Goal: Task Accomplishment & Management: Complete application form

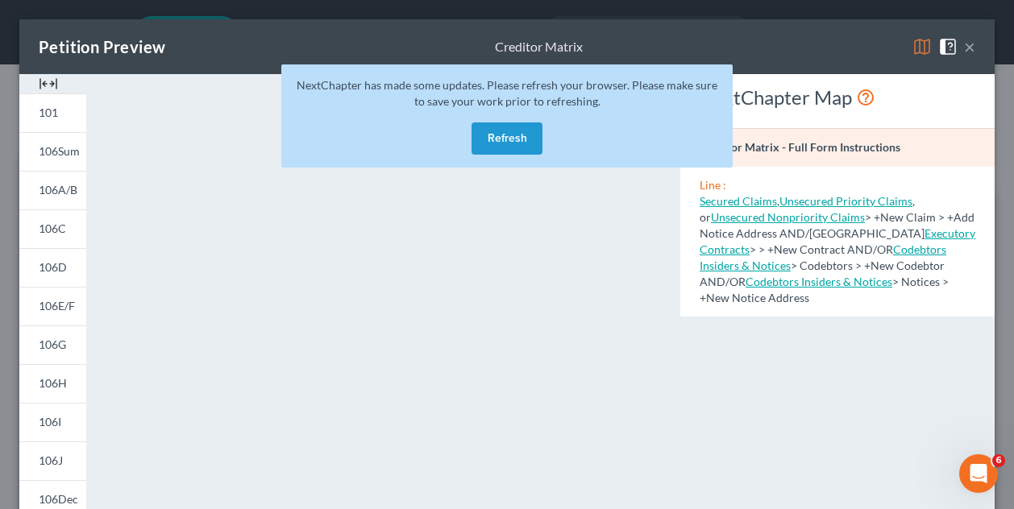
click at [520, 133] on button "Refresh" at bounding box center [506, 139] width 71 height 32
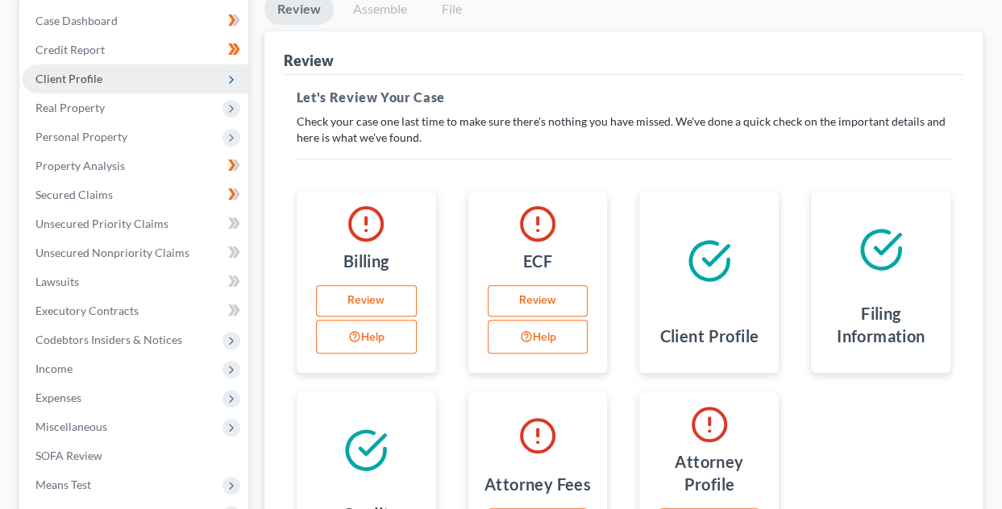
scroll to position [397, 0]
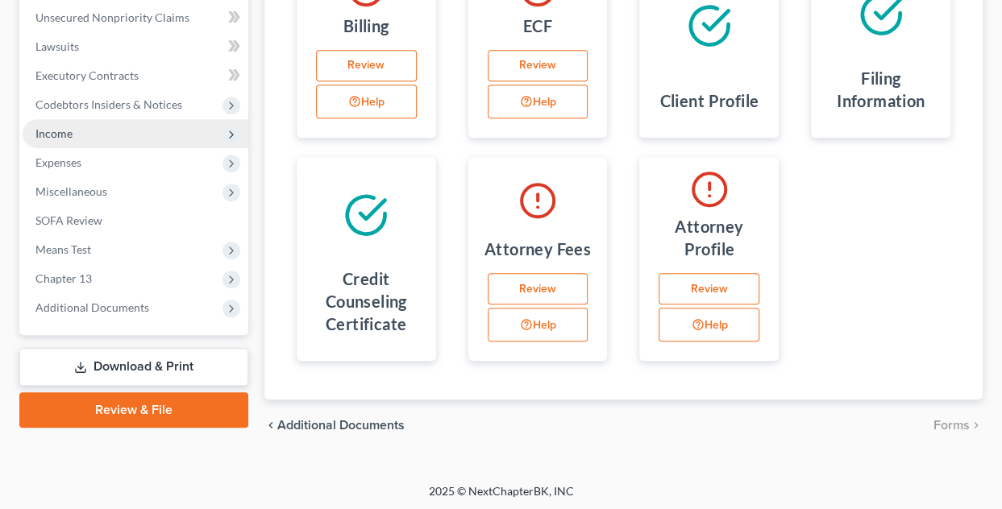
click at [235, 132] on icon at bounding box center [231, 134] width 13 height 13
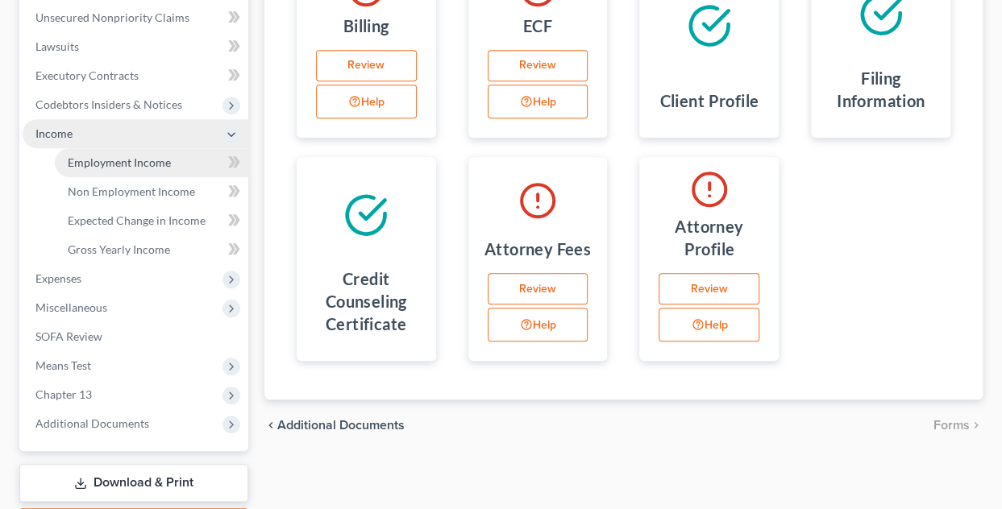
click at [167, 160] on span "Employment Income" at bounding box center [119, 163] width 103 height 14
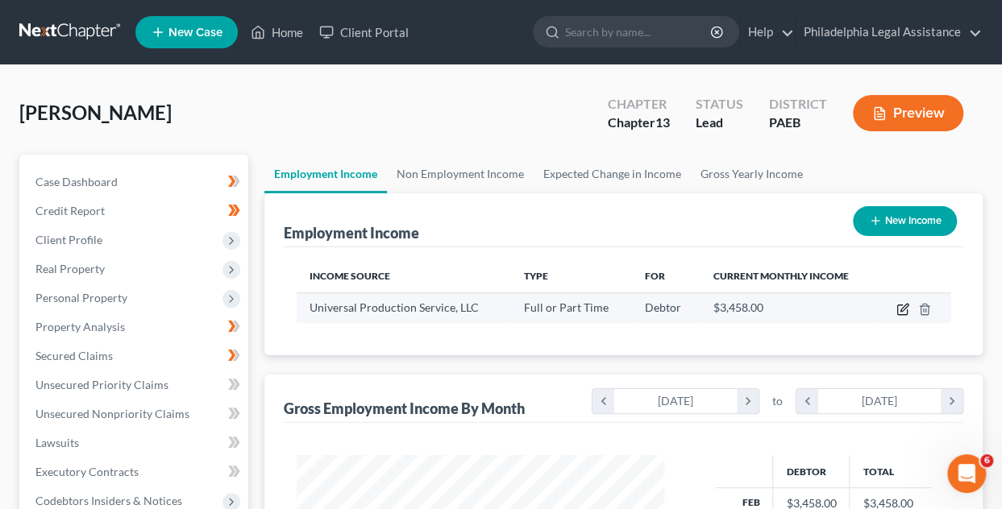
click at [903, 309] on icon "button" at bounding box center [903, 307] width 7 height 7
select select "0"
select select "39"
select select "3"
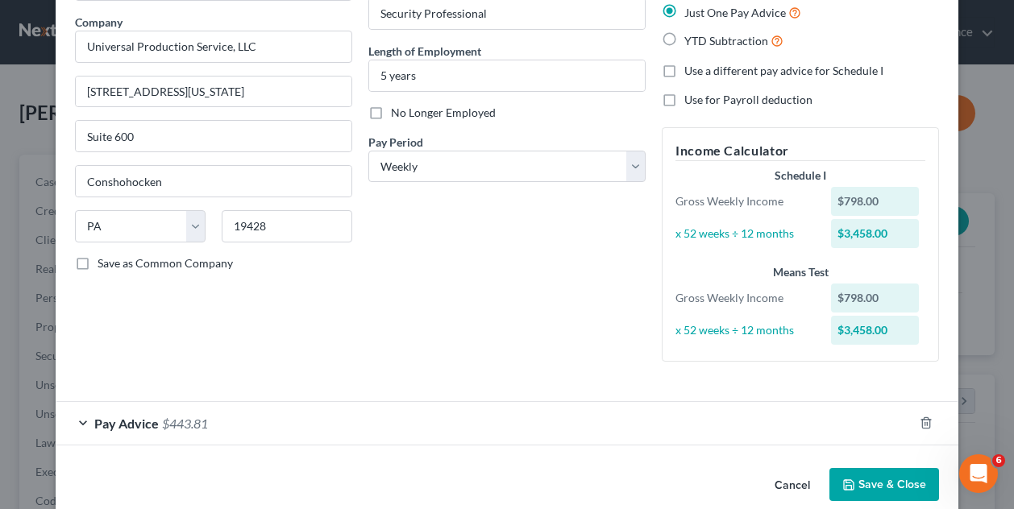
scroll to position [145, 0]
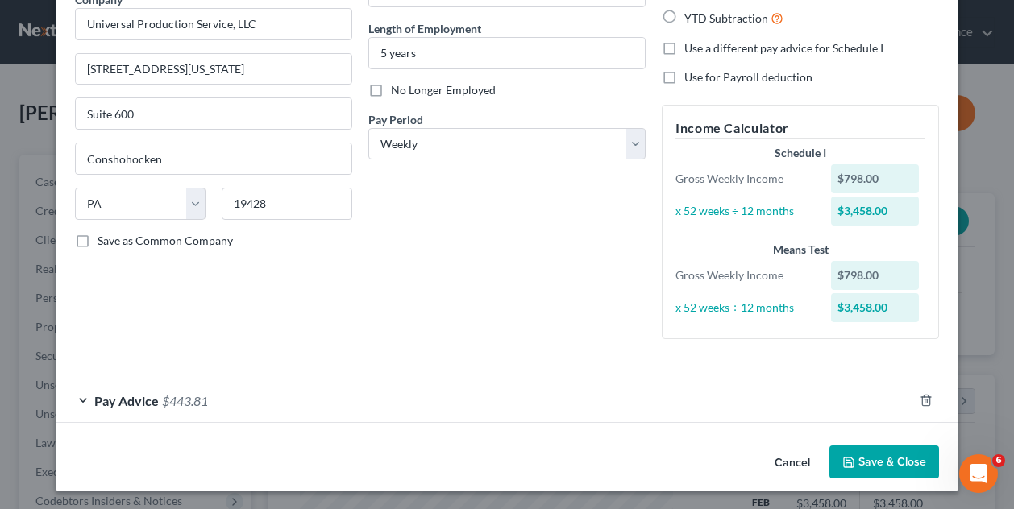
click at [836, 357] on div "Employment Type * Select Full or Part Time Employment Self Employment Company *…" at bounding box center [507, 147] width 880 height 437
click at [870, 456] on button "Save & Close" at bounding box center [884, 463] width 110 height 34
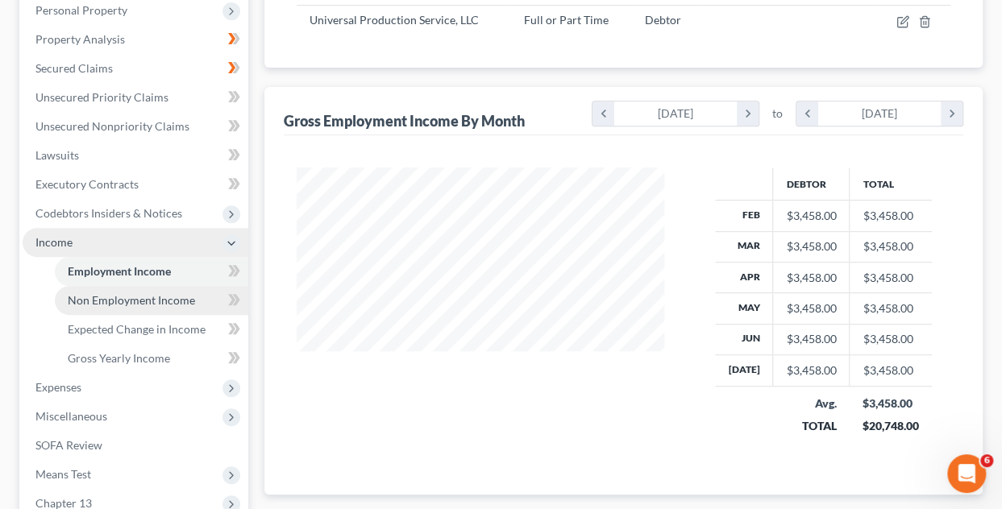
scroll to position [403, 0]
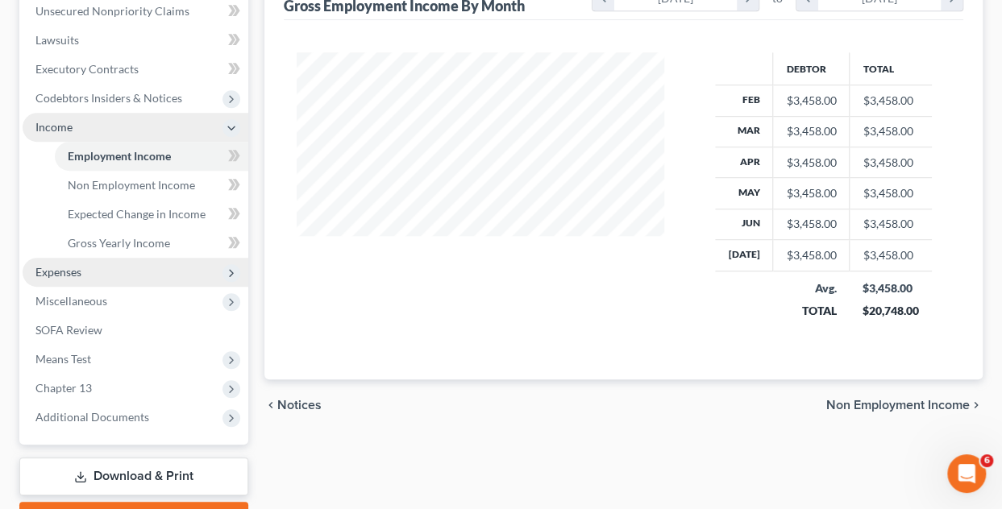
click at [64, 273] on span "Expenses" at bounding box center [58, 272] width 46 height 14
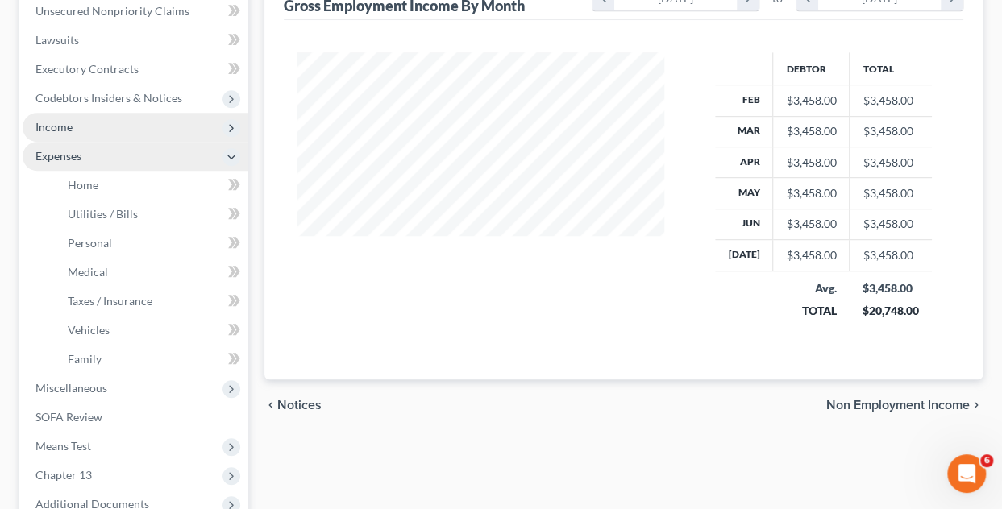
click at [74, 160] on span "Expenses" at bounding box center [58, 156] width 46 height 14
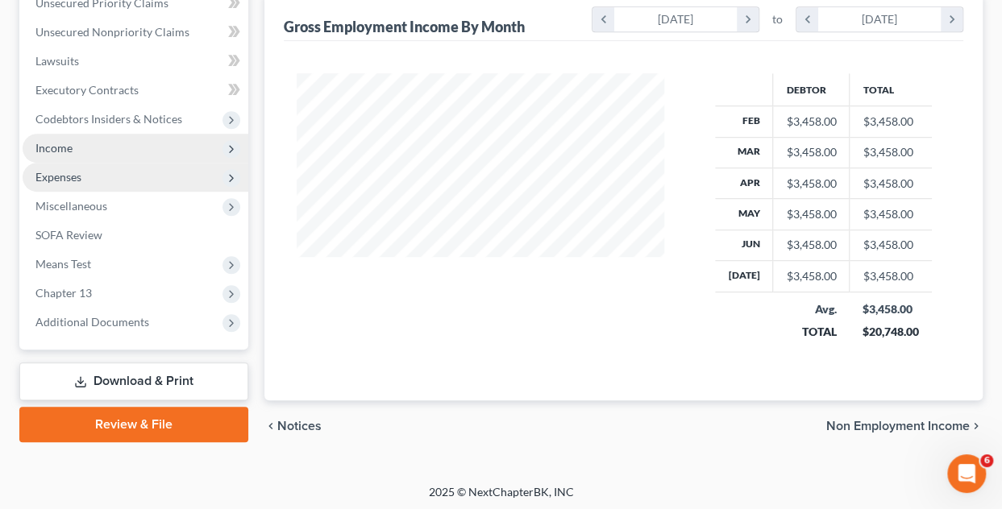
click at [74, 160] on span "Income" at bounding box center [136, 148] width 226 height 29
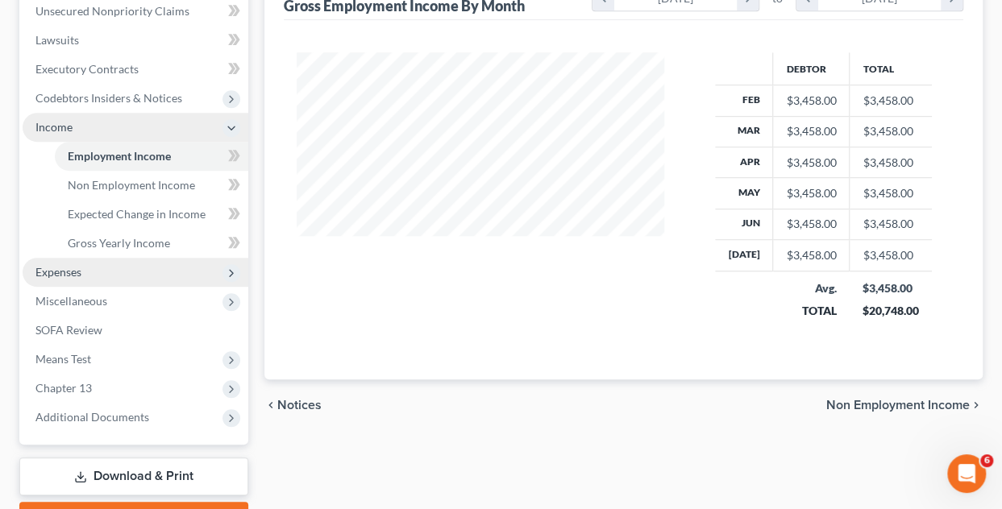
click at [60, 276] on span "Expenses" at bounding box center [58, 272] width 46 height 14
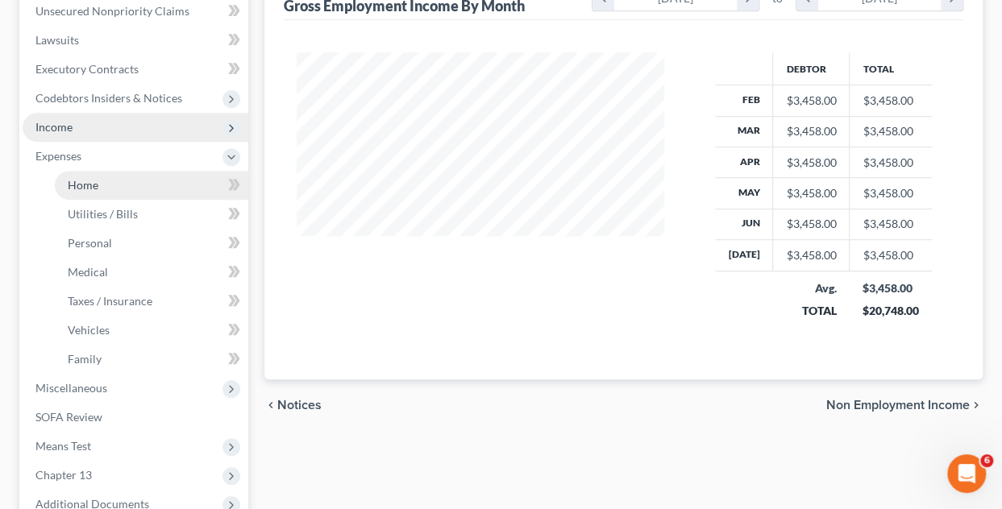
click at [102, 186] on link "Home" at bounding box center [151, 185] width 193 height 29
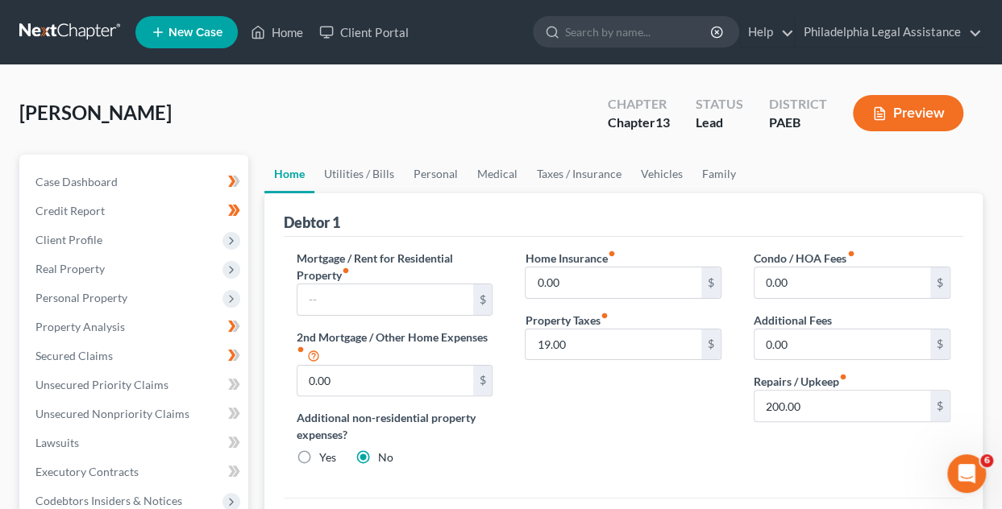
click at [906, 118] on button "Preview" at bounding box center [908, 113] width 110 height 36
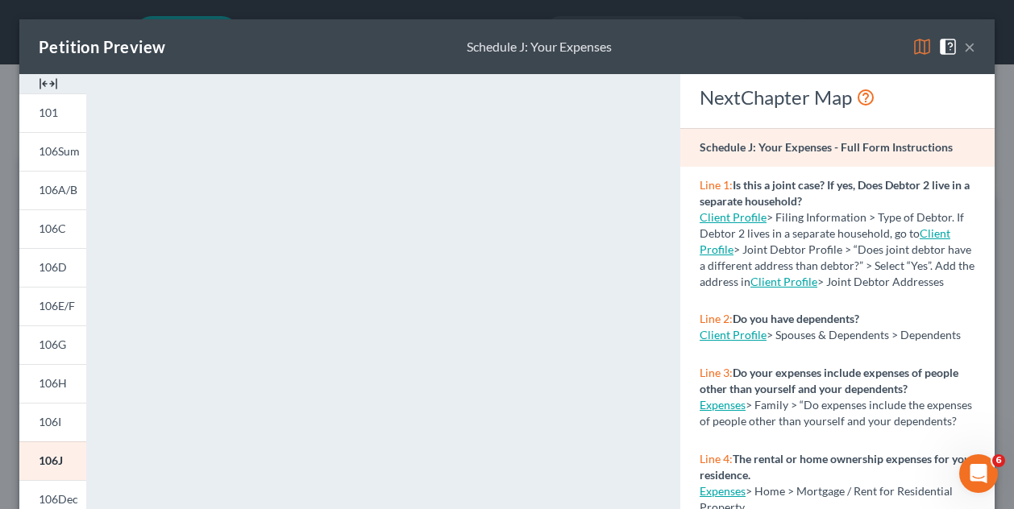
click at [964, 42] on button "×" at bounding box center [969, 46] width 11 height 19
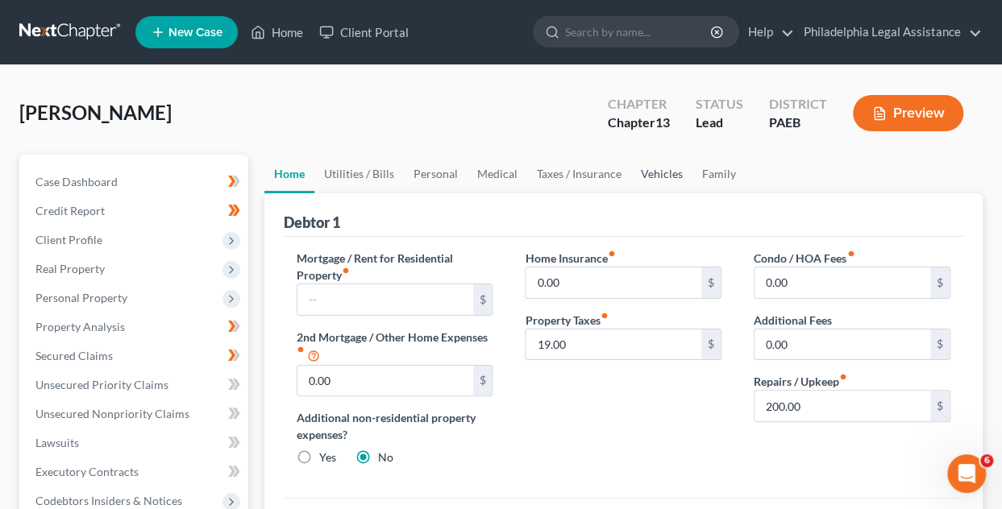
click at [664, 172] on link "Vehicles" at bounding box center [661, 174] width 61 height 39
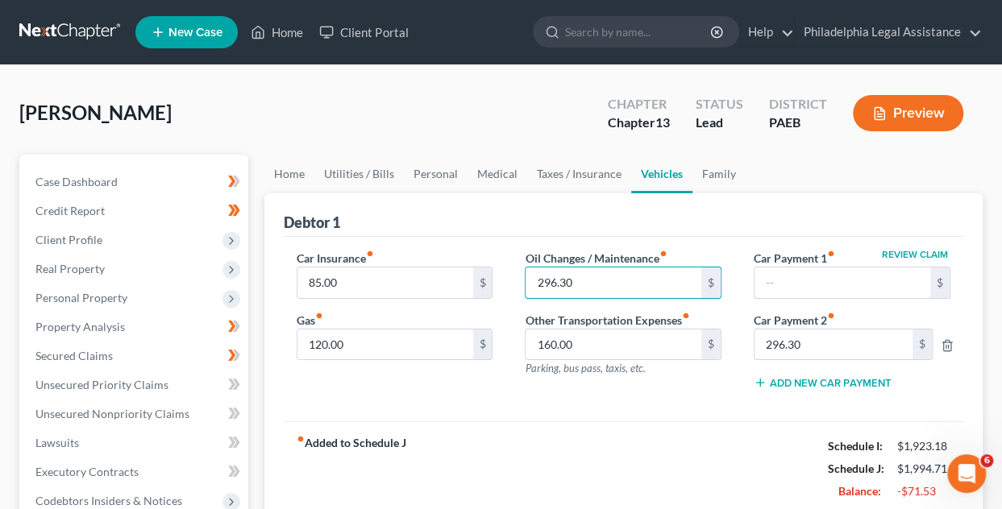
type input "35.00"
type input "296.30"
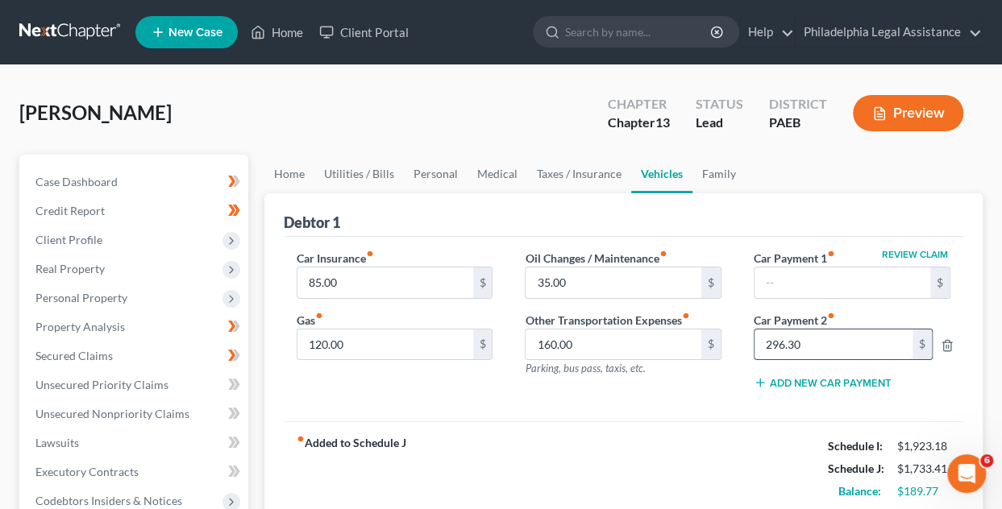
click at [798, 347] on input "296.30" at bounding box center [833, 345] width 158 height 31
click at [920, 114] on button "Preview" at bounding box center [908, 113] width 110 height 36
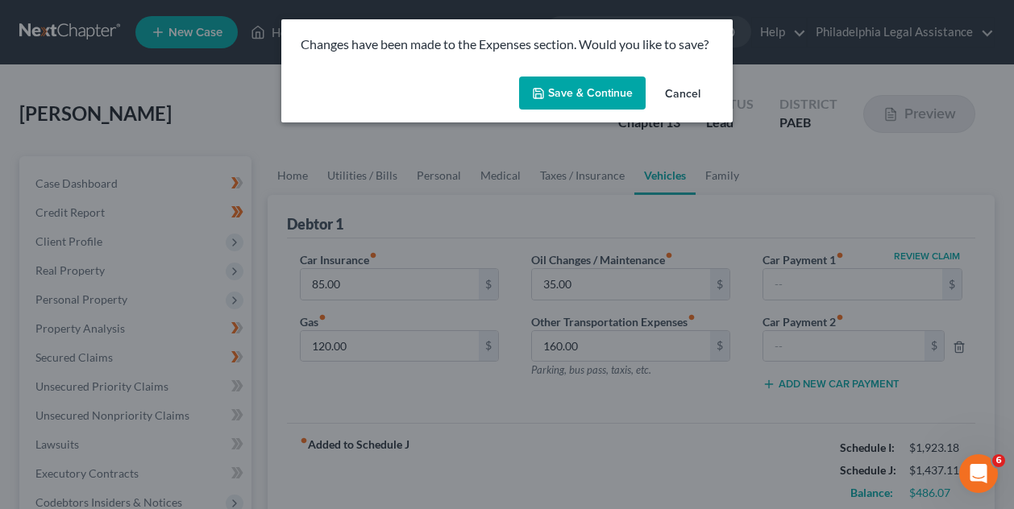
click at [590, 91] on button "Save & Continue" at bounding box center [582, 94] width 127 height 34
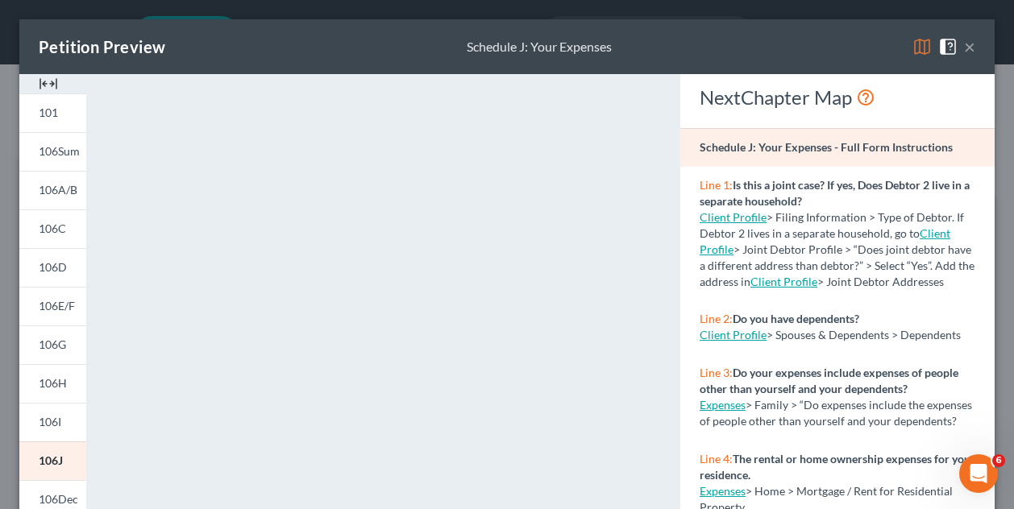
click at [964, 52] on button "×" at bounding box center [969, 46] width 11 height 19
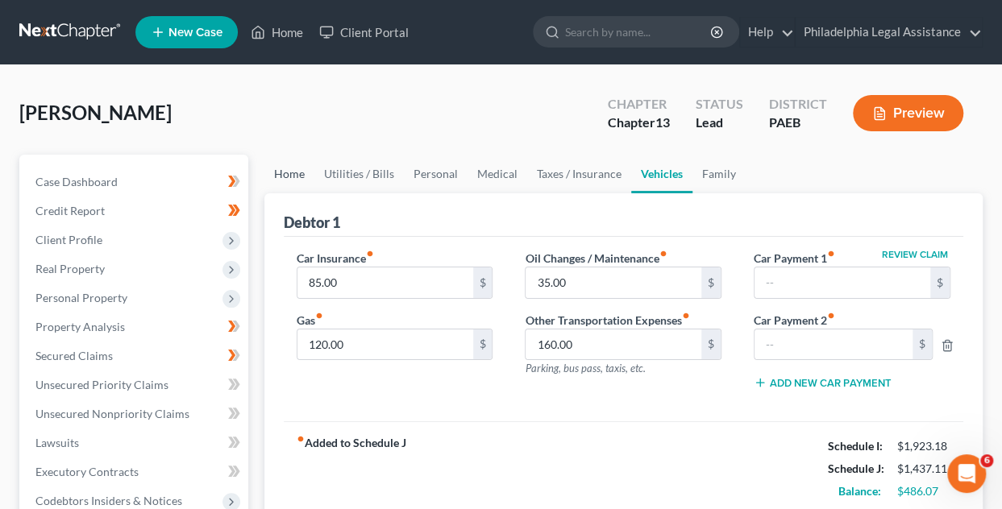
click at [288, 181] on link "Home" at bounding box center [289, 174] width 50 height 39
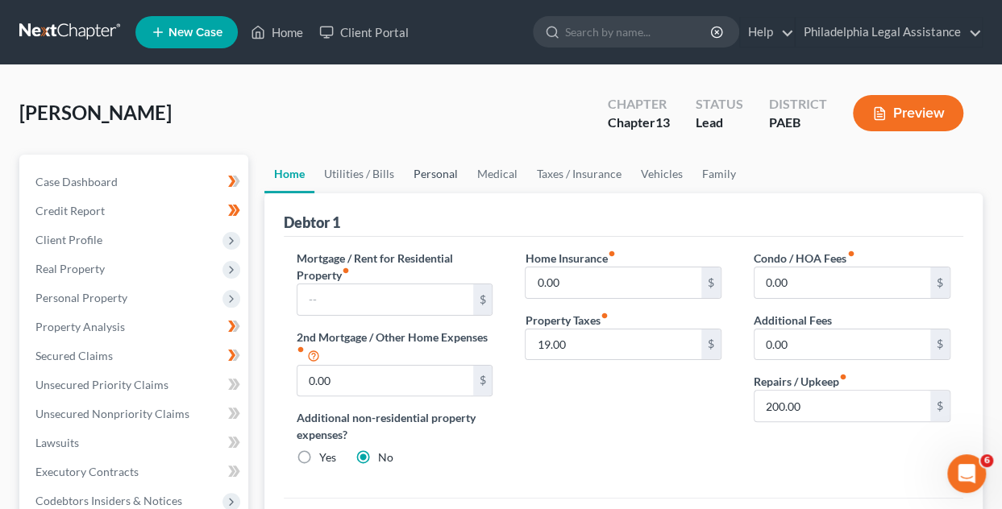
click at [438, 177] on link "Personal" at bounding box center [436, 174] width 64 height 39
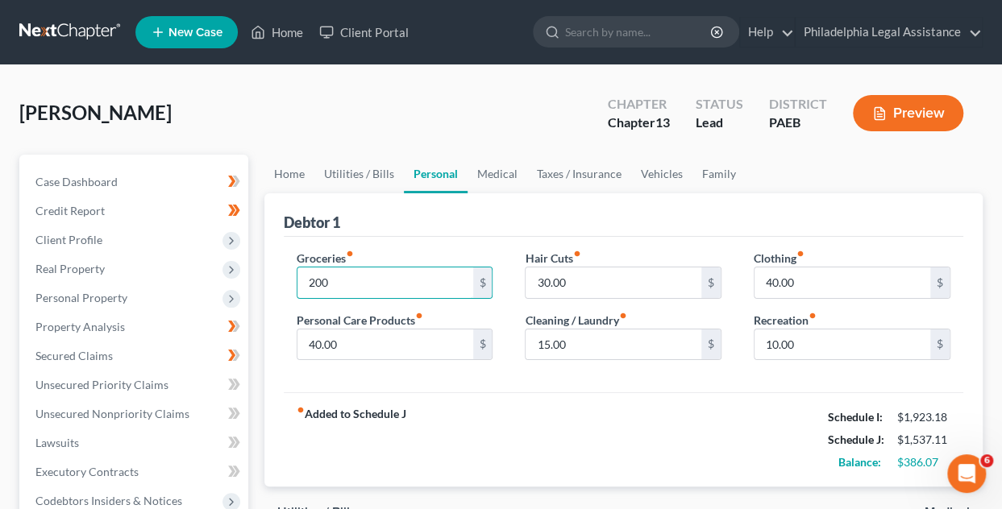
type input "200"
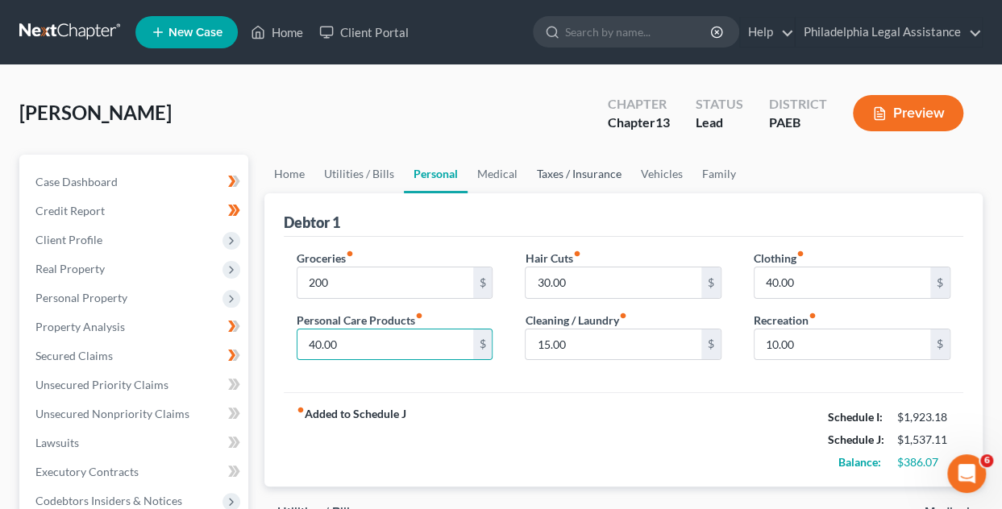
click at [601, 172] on link "Taxes / Insurance" at bounding box center [579, 174] width 104 height 39
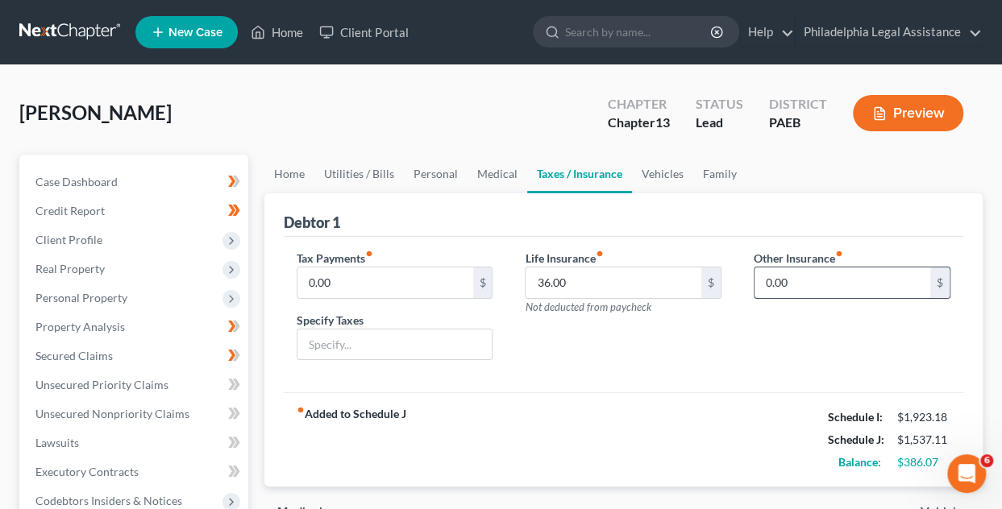
click at [798, 285] on input "0.00" at bounding box center [842, 283] width 176 height 31
click at [438, 173] on link "Personal" at bounding box center [436, 174] width 64 height 39
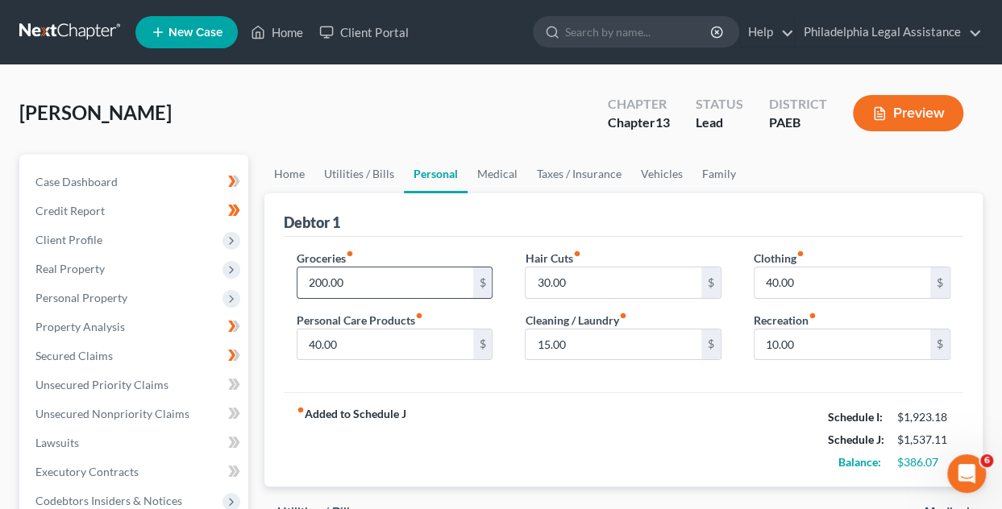
click at [325, 281] on input "200.00" at bounding box center [385, 283] width 176 height 31
click at [322, 286] on input "200.00" at bounding box center [385, 283] width 176 height 31
type input "230.00"
click at [899, 99] on button "Preview" at bounding box center [908, 113] width 110 height 36
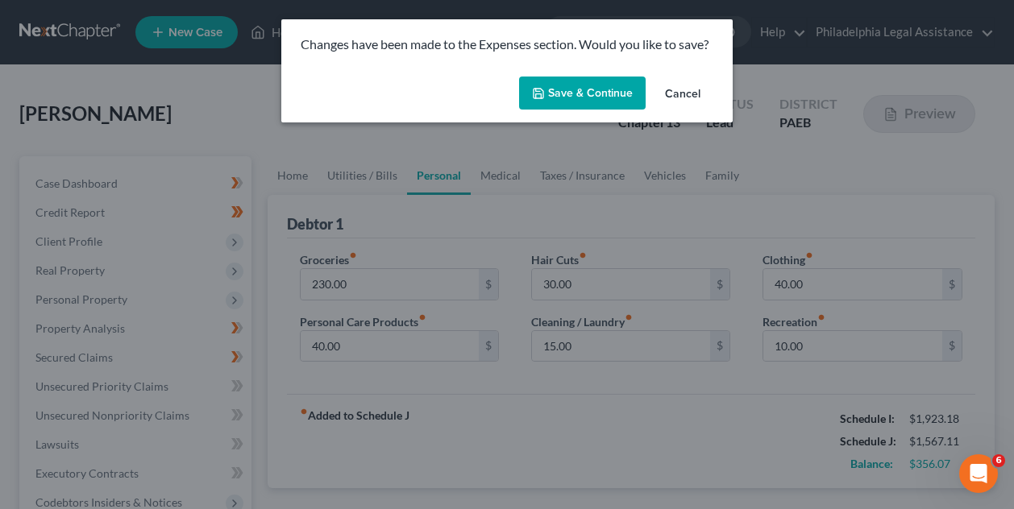
click at [617, 102] on button "Save & Continue" at bounding box center [582, 94] width 127 height 34
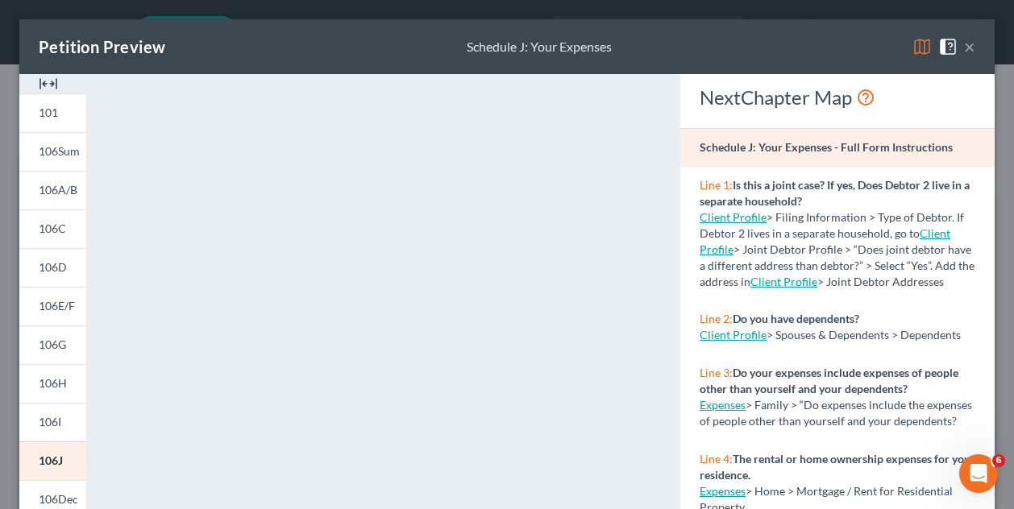
click at [964, 46] on button "×" at bounding box center [969, 46] width 11 height 19
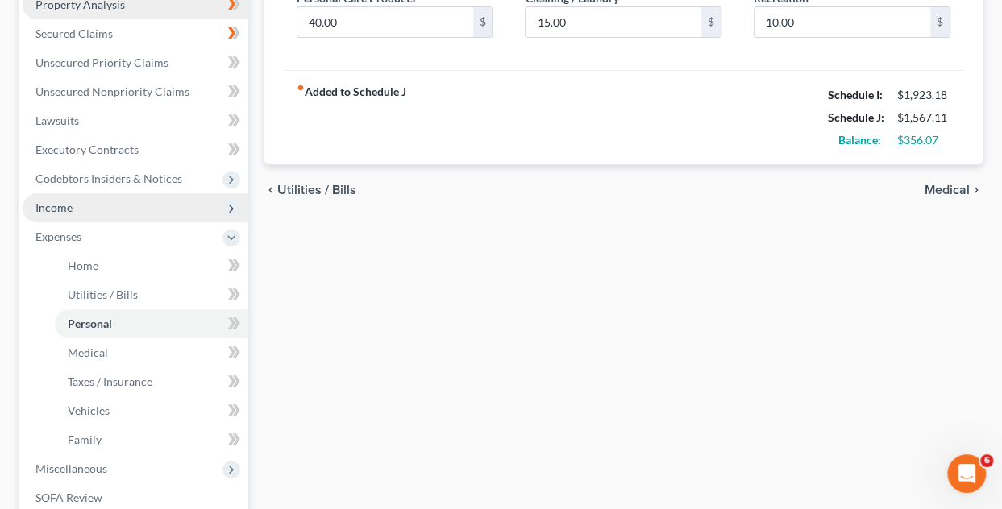
scroll to position [577, 0]
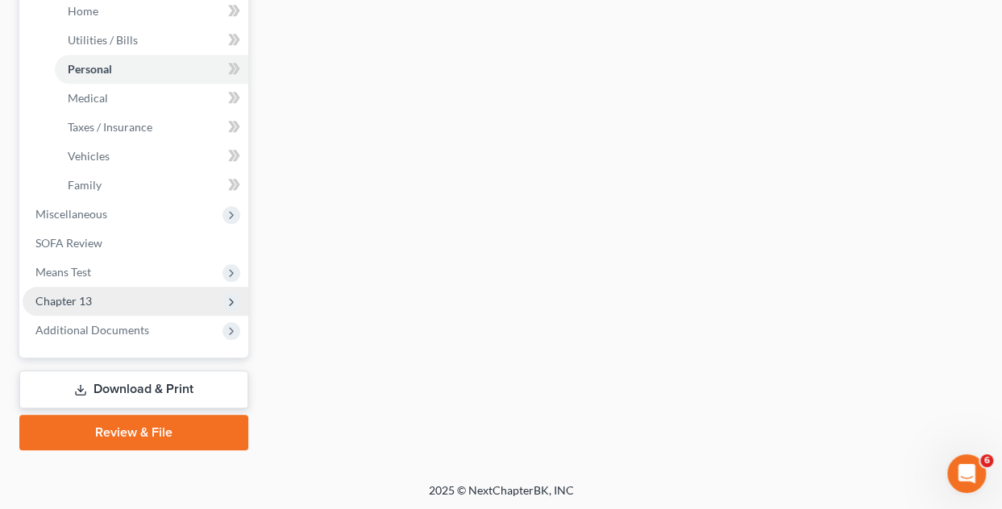
click at [87, 301] on span "Chapter 13" at bounding box center [63, 301] width 56 height 14
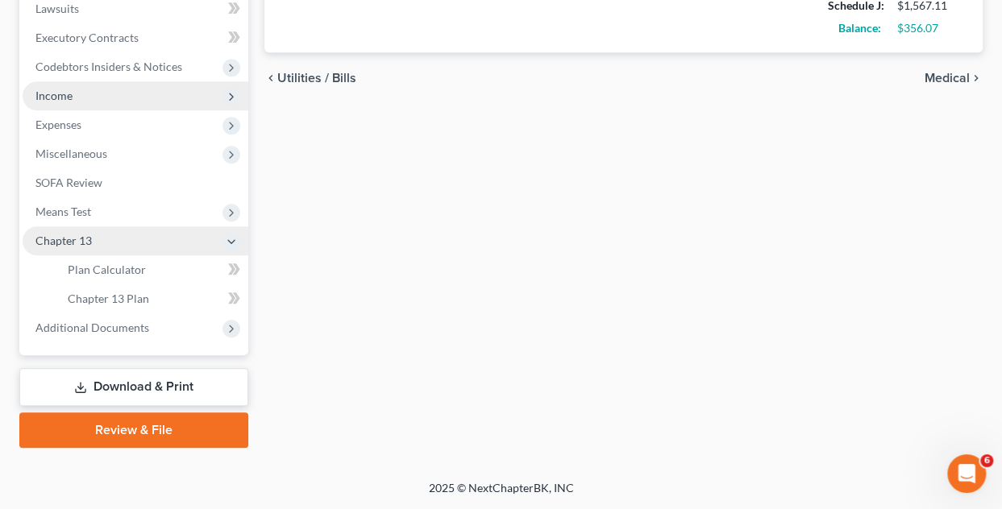
scroll to position [432, 0]
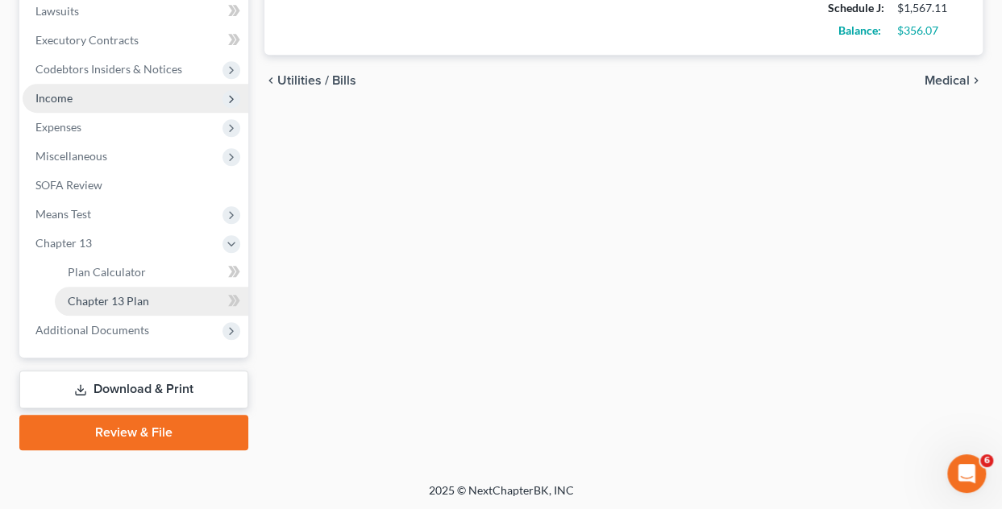
click at [134, 302] on span "Chapter 13 Plan" at bounding box center [108, 301] width 81 height 14
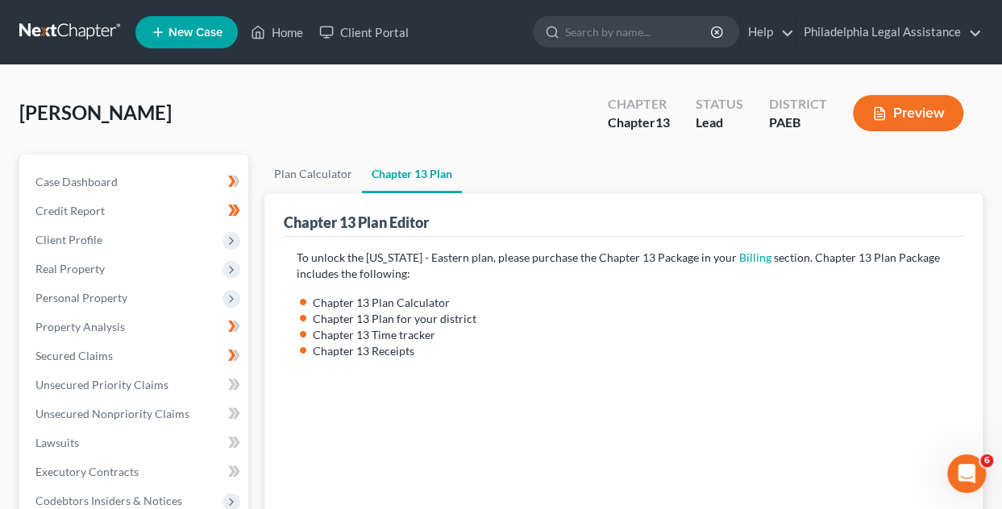
click at [414, 299] on li "Chapter 13 Plan Calculator" at bounding box center [632, 303] width 638 height 16
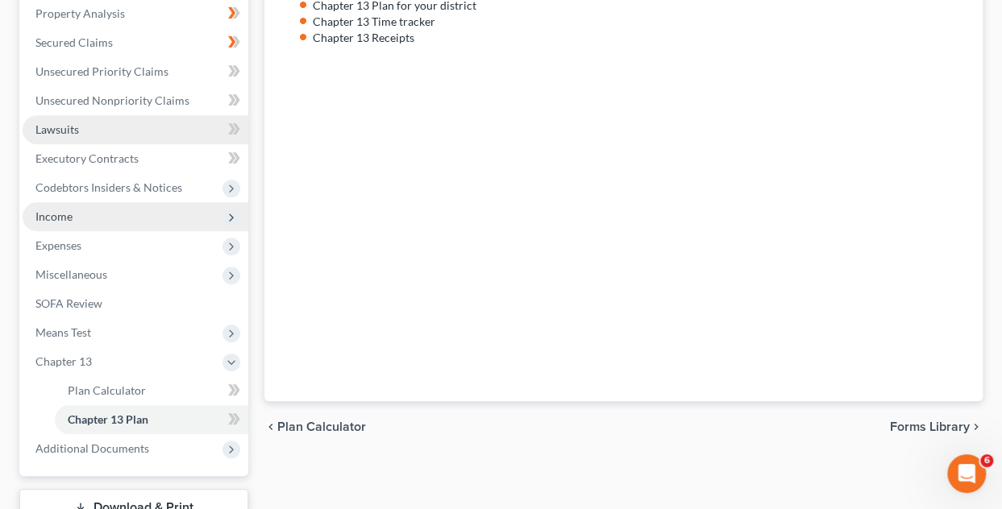
scroll to position [403, 0]
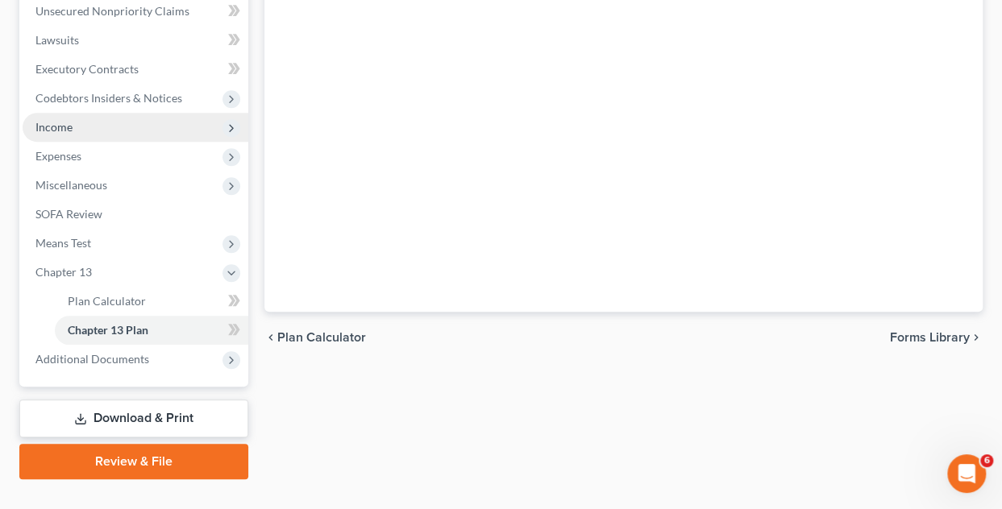
click at [938, 338] on span "Forms Library" at bounding box center [930, 337] width 80 height 13
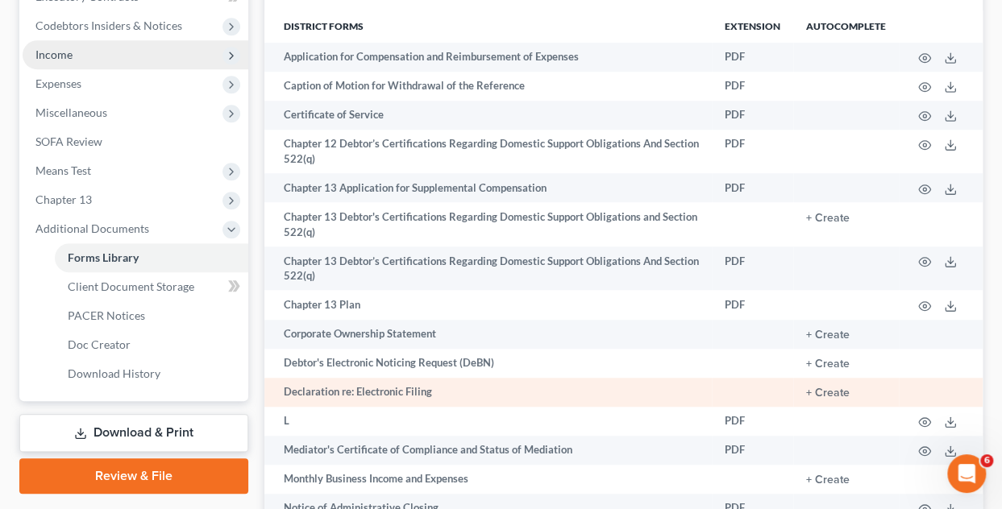
scroll to position [564, 0]
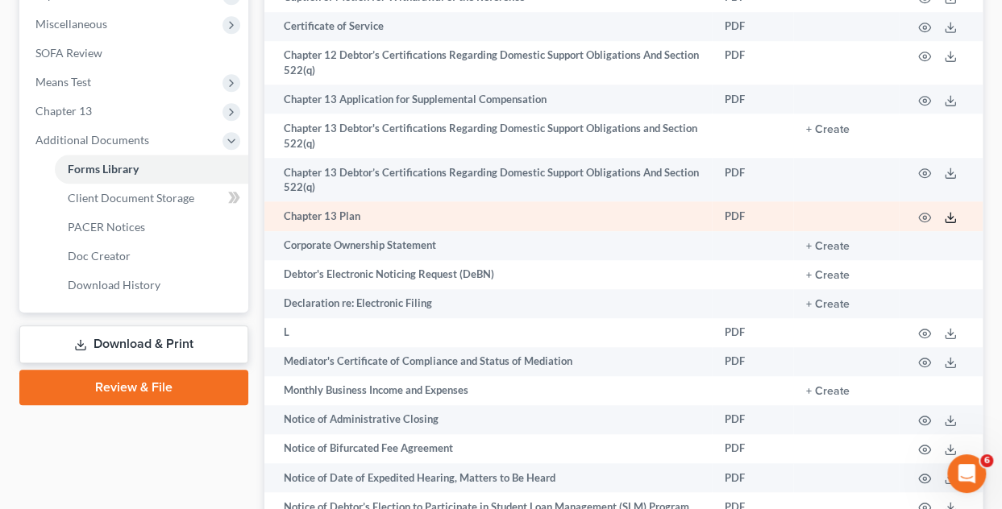
click at [944, 219] on icon at bounding box center [950, 217] width 13 height 13
